Goal: Information Seeking & Learning: Find specific fact

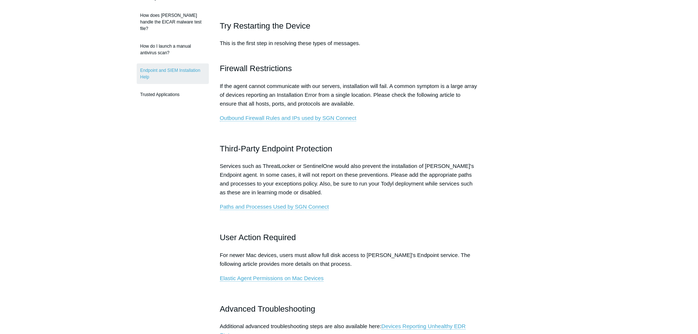
scroll to position [220, 0]
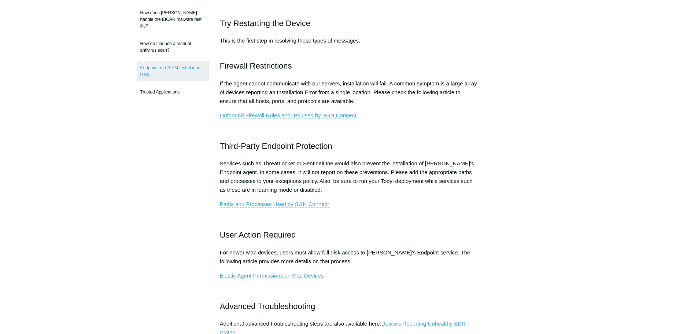
click at [307, 114] on link "Outbound Firewall Rules and IPs used by SGN Connect" at bounding box center [288, 115] width 137 height 7
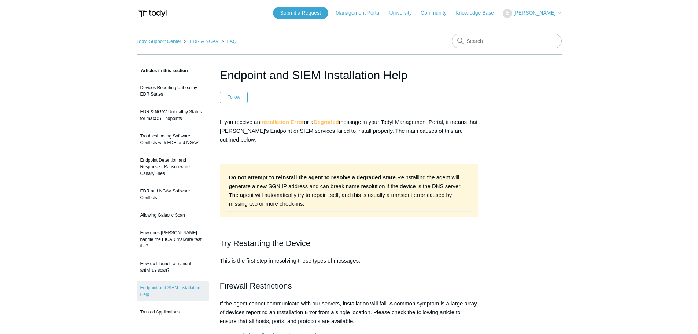
scroll to position [220, 0]
